Goal: Find specific page/section: Find specific page/section

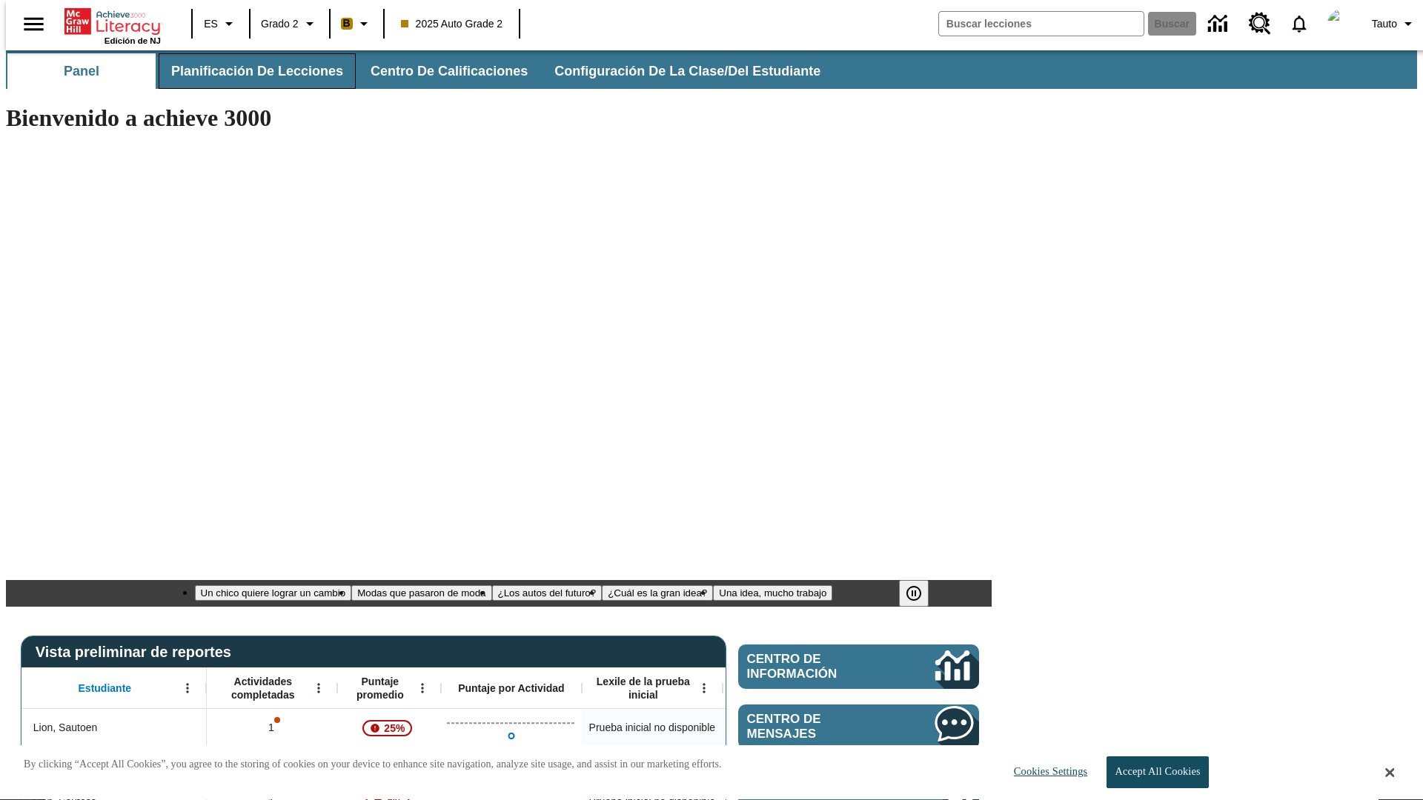
click at [248, 71] on span "Planificación de lecciones" at bounding box center [257, 71] width 172 height 17
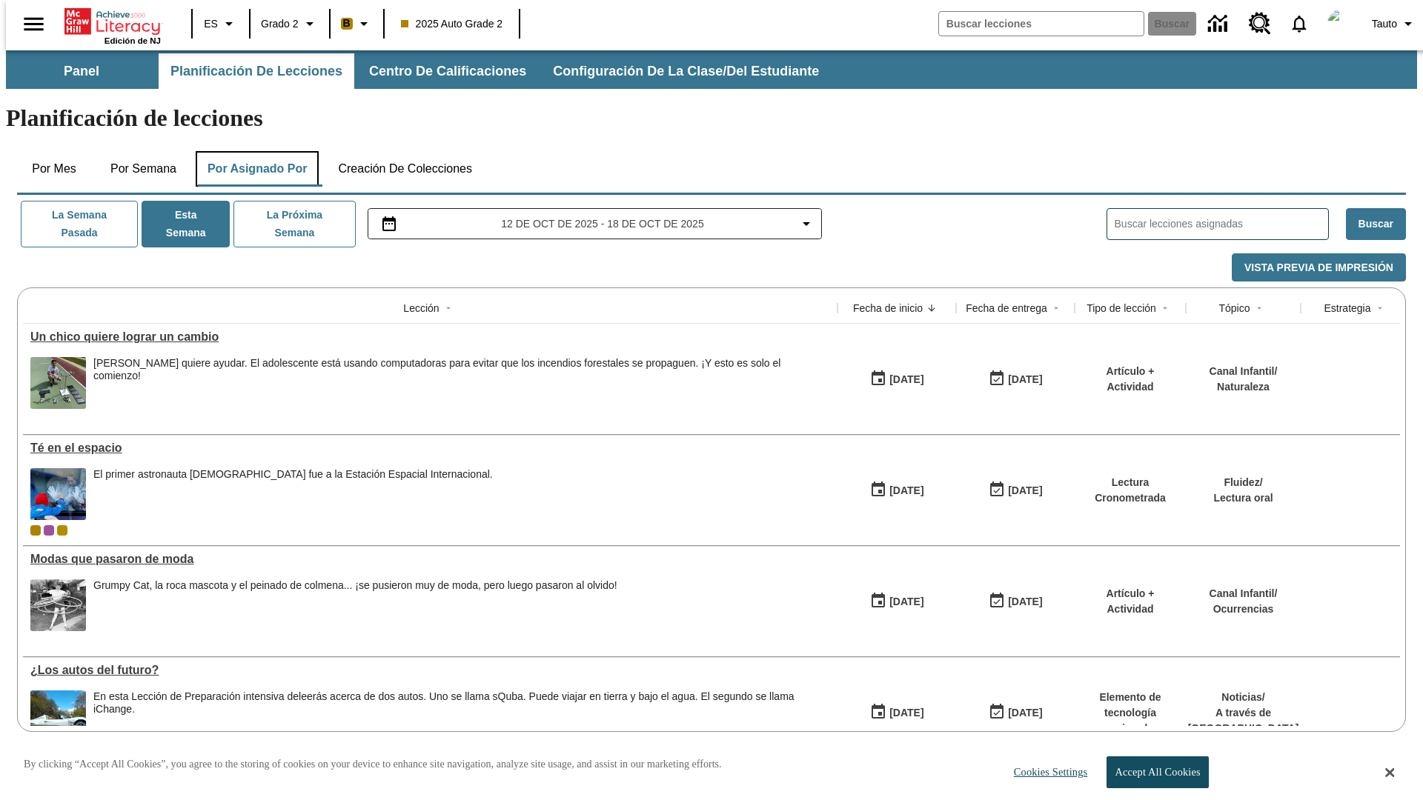
click at [254, 151] on button "Por asignado por" at bounding box center [258, 169] width 124 height 36
type input "El sueño de los animales"
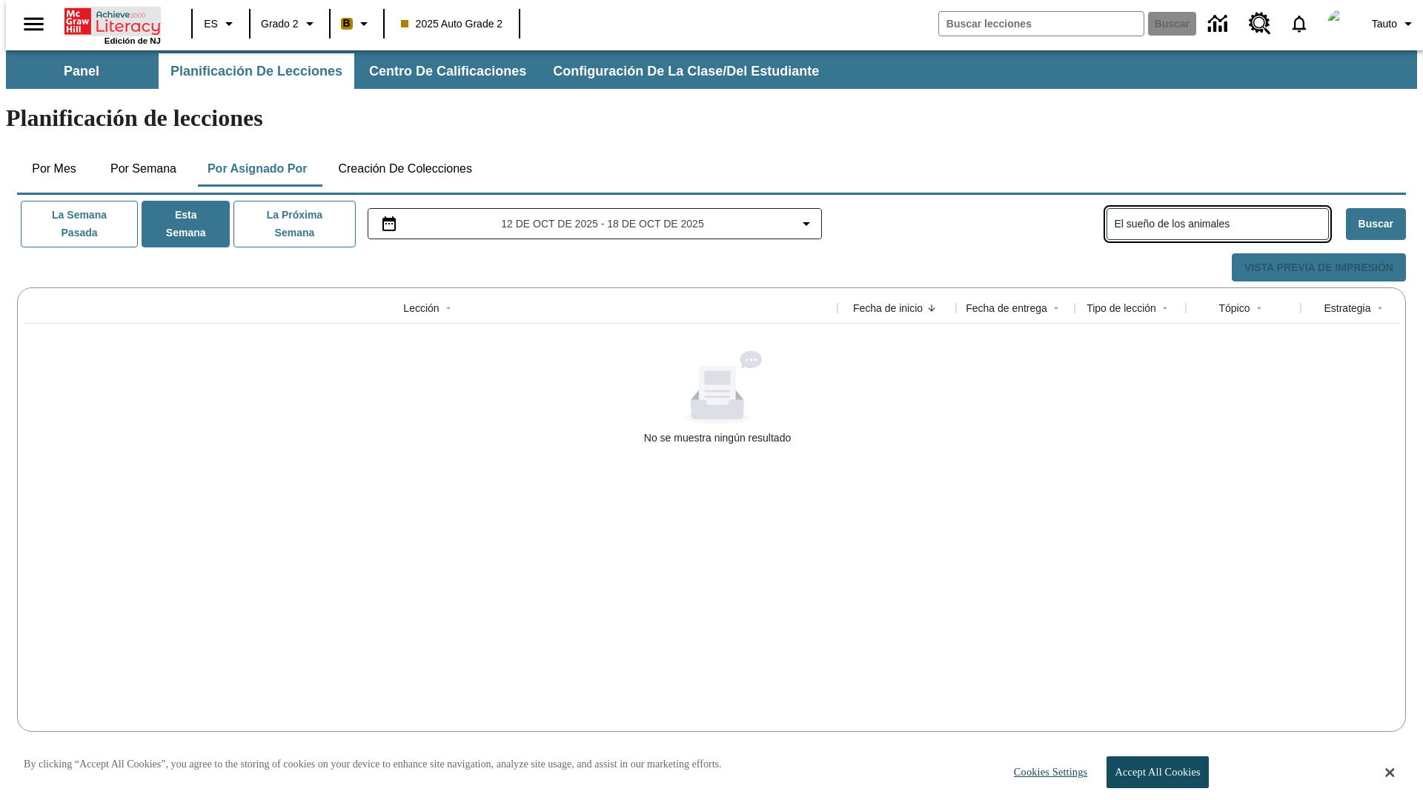
click at [107, 20] on icon "Portada" at bounding box center [113, 22] width 99 height 30
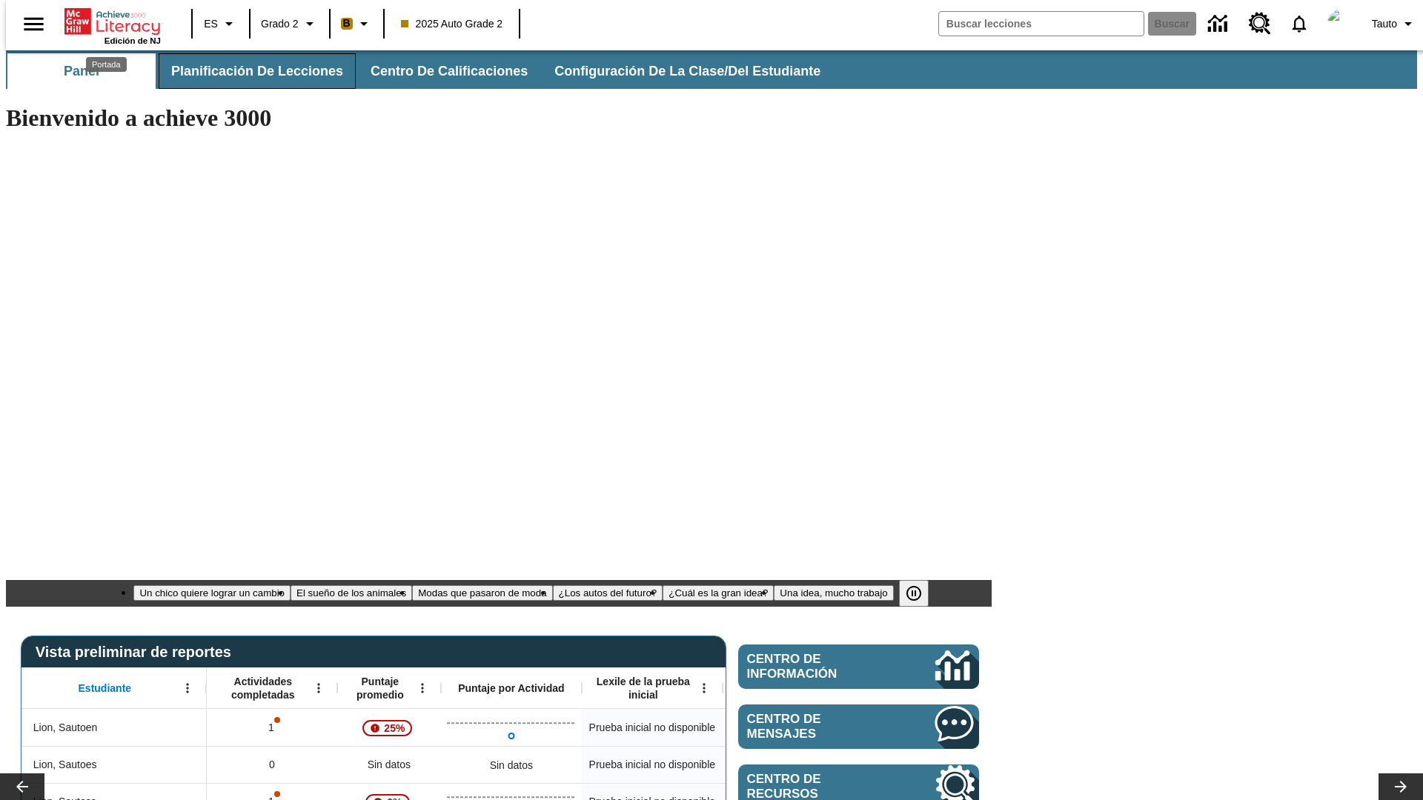
click at [248, 71] on span "Planificación de lecciones" at bounding box center [257, 71] width 172 height 17
